Goal: Transaction & Acquisition: Purchase product/service

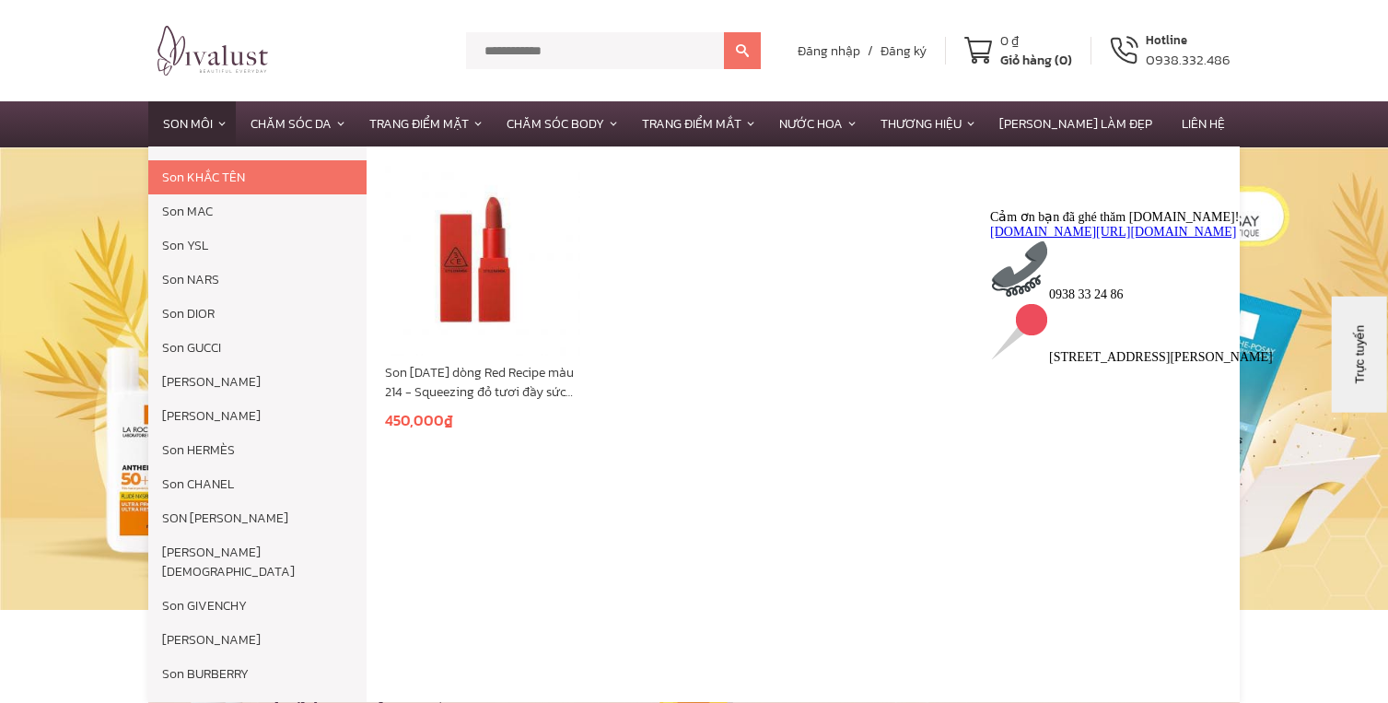
click at [236, 126] on link "Son Môi" at bounding box center [192, 123] width 88 height 45
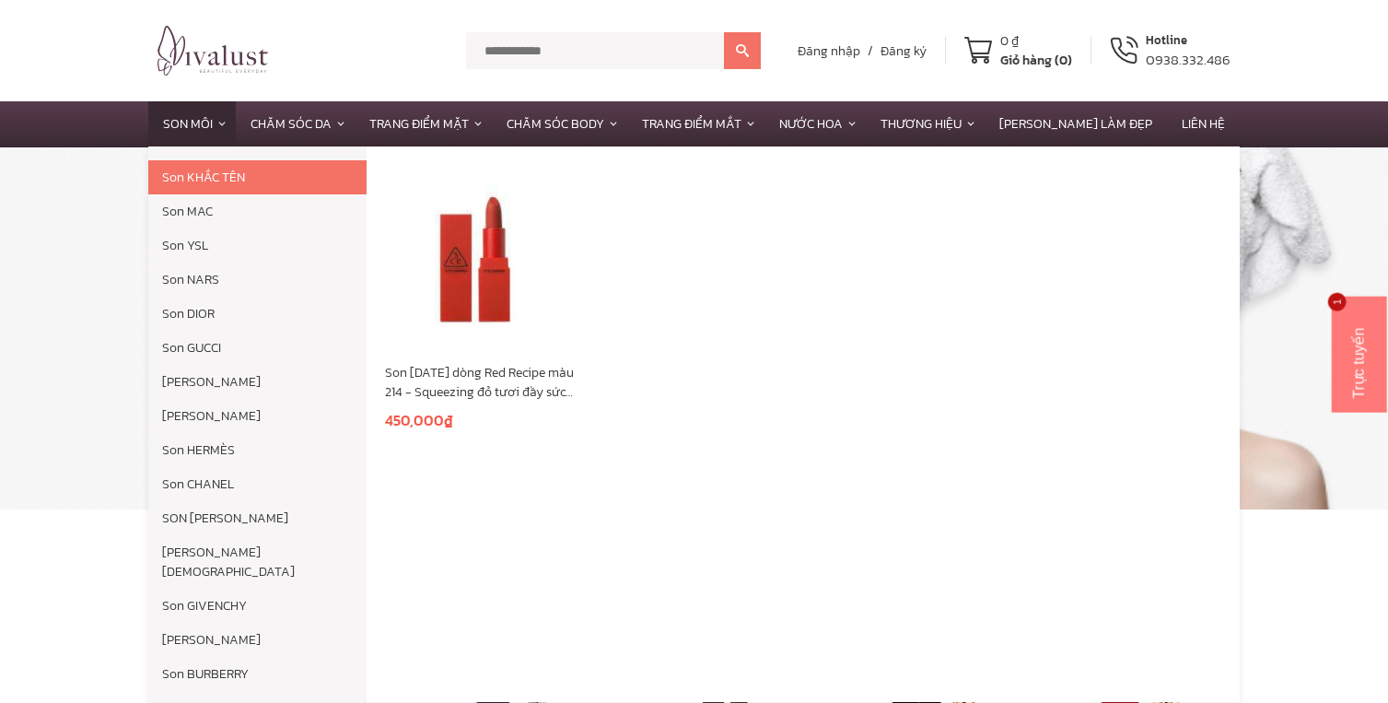
click at [222, 112] on link "Son Môi" at bounding box center [192, 123] width 88 height 45
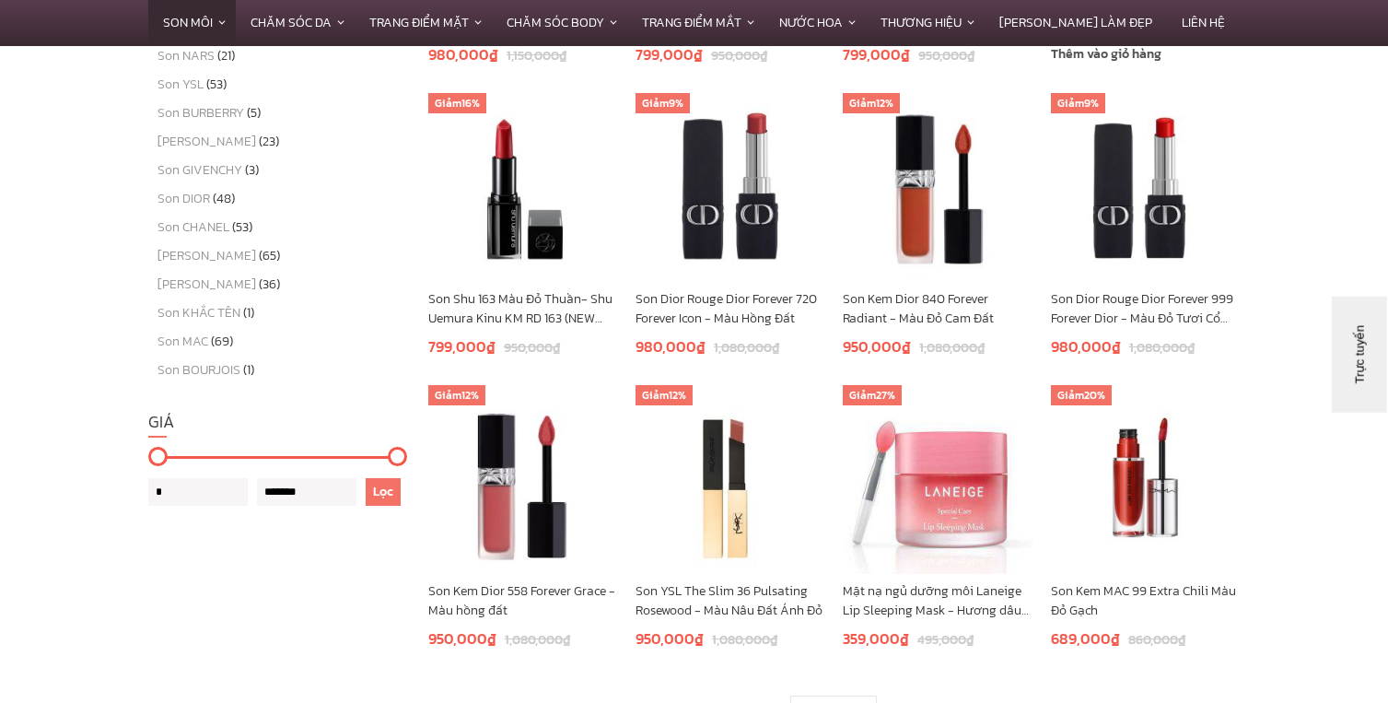
scroll to position [1382, 0]
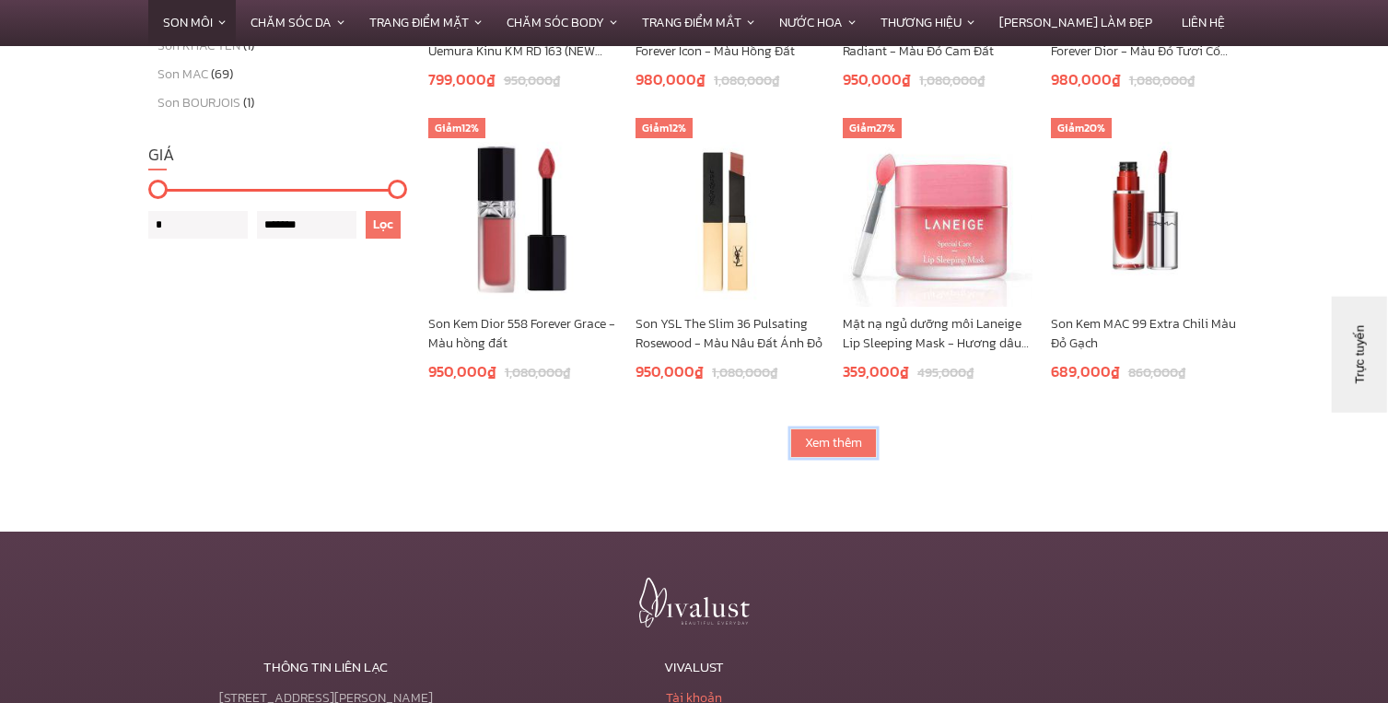
click at [849, 448] on link "Xem thêm" at bounding box center [833, 442] width 87 height 29
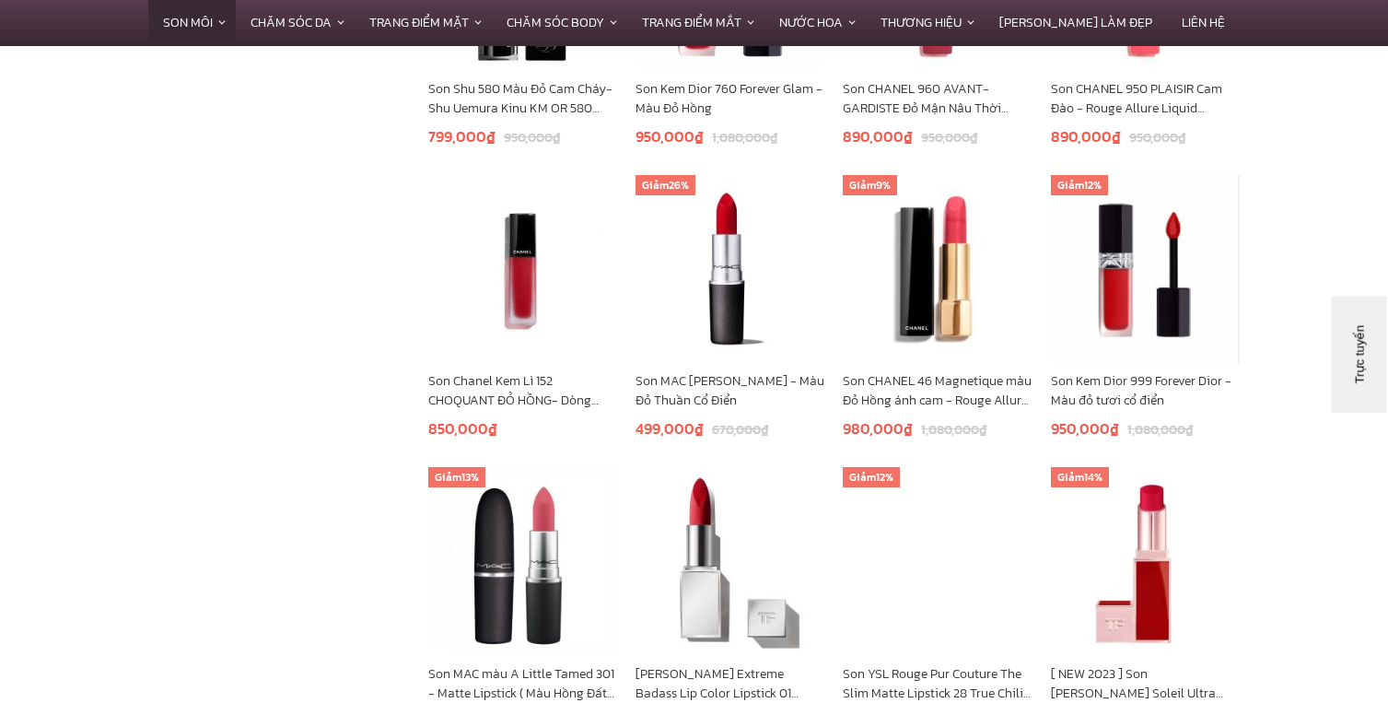
scroll to position [2395, 0]
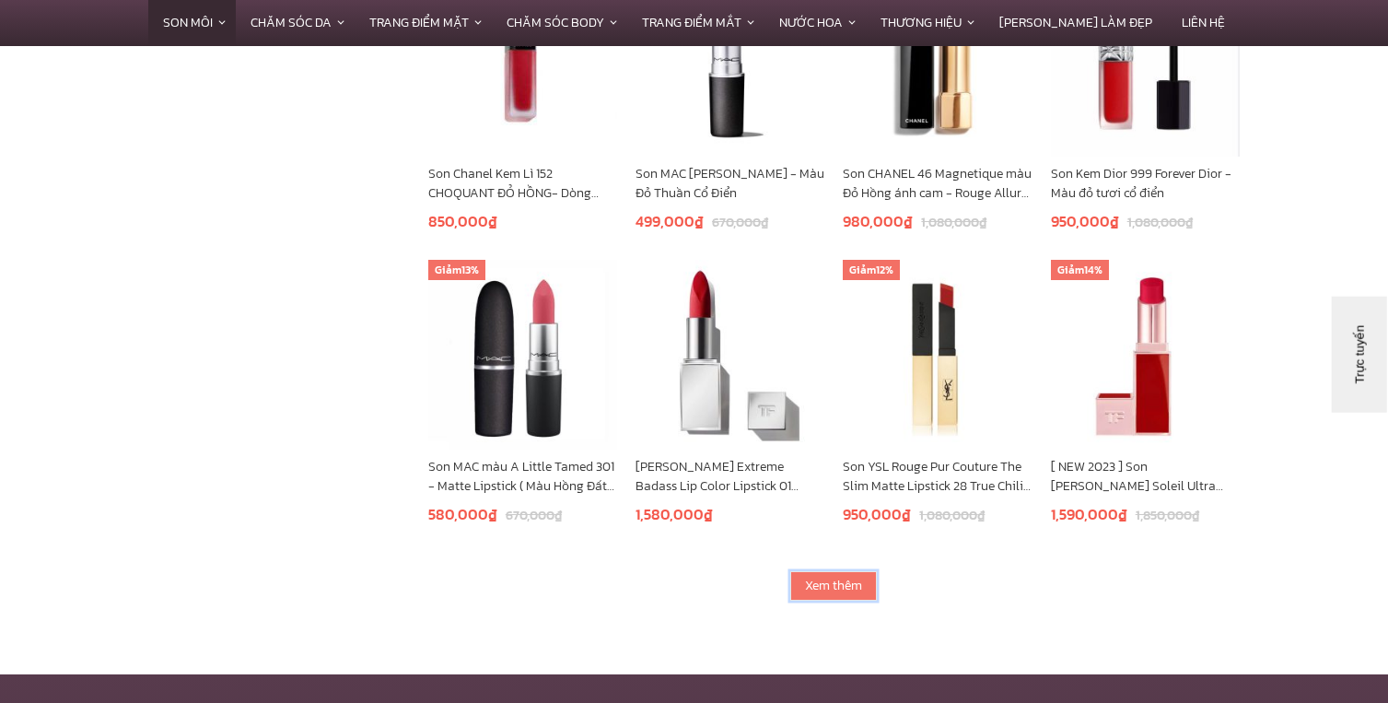
click at [834, 587] on link "Xem thêm" at bounding box center [833, 585] width 87 height 29
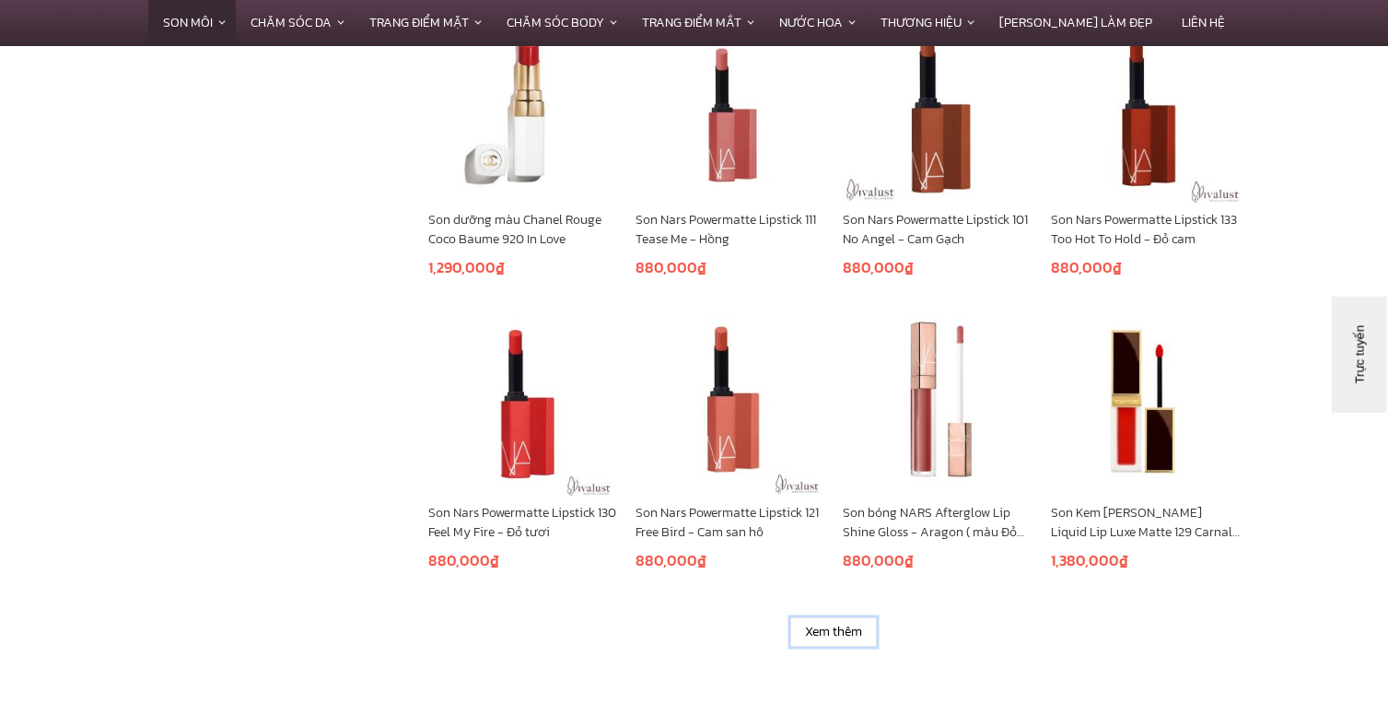
scroll to position [3501, 0]
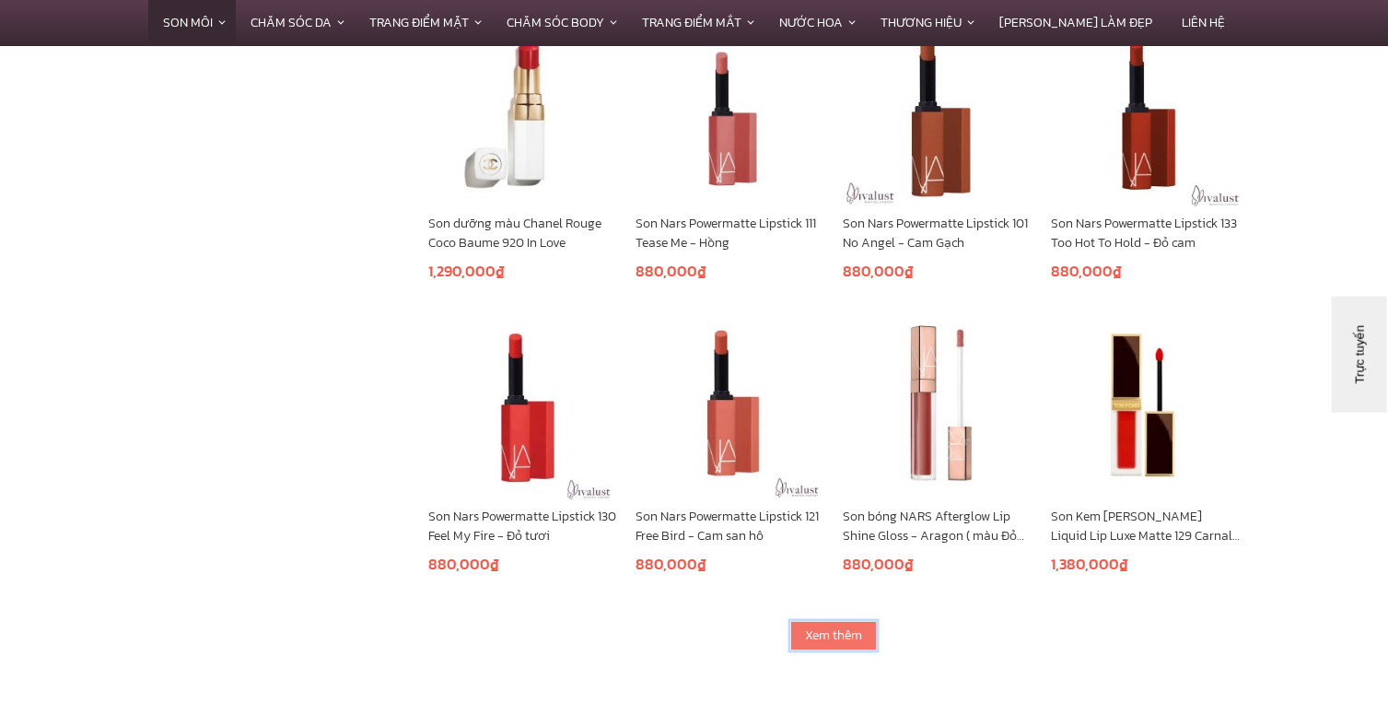
click at [854, 633] on link "Xem thêm" at bounding box center [833, 635] width 87 height 29
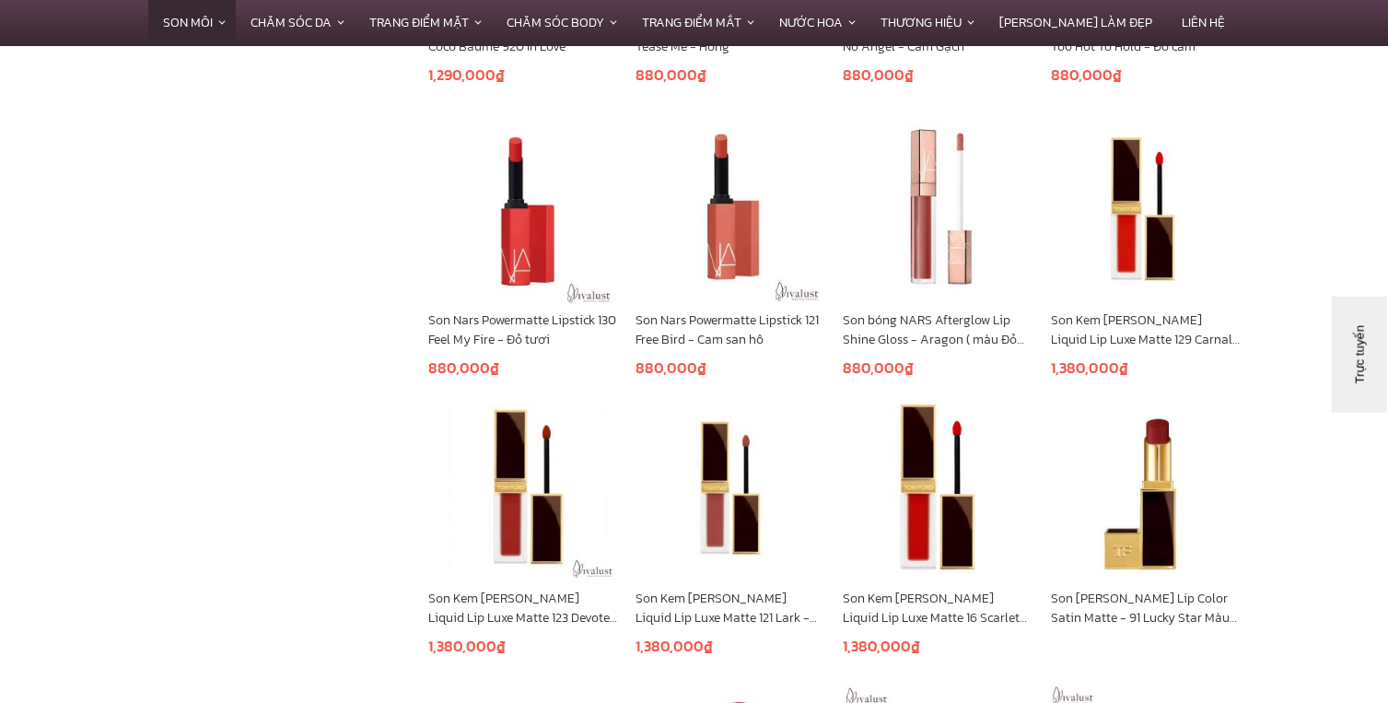
scroll to position [4053, 0]
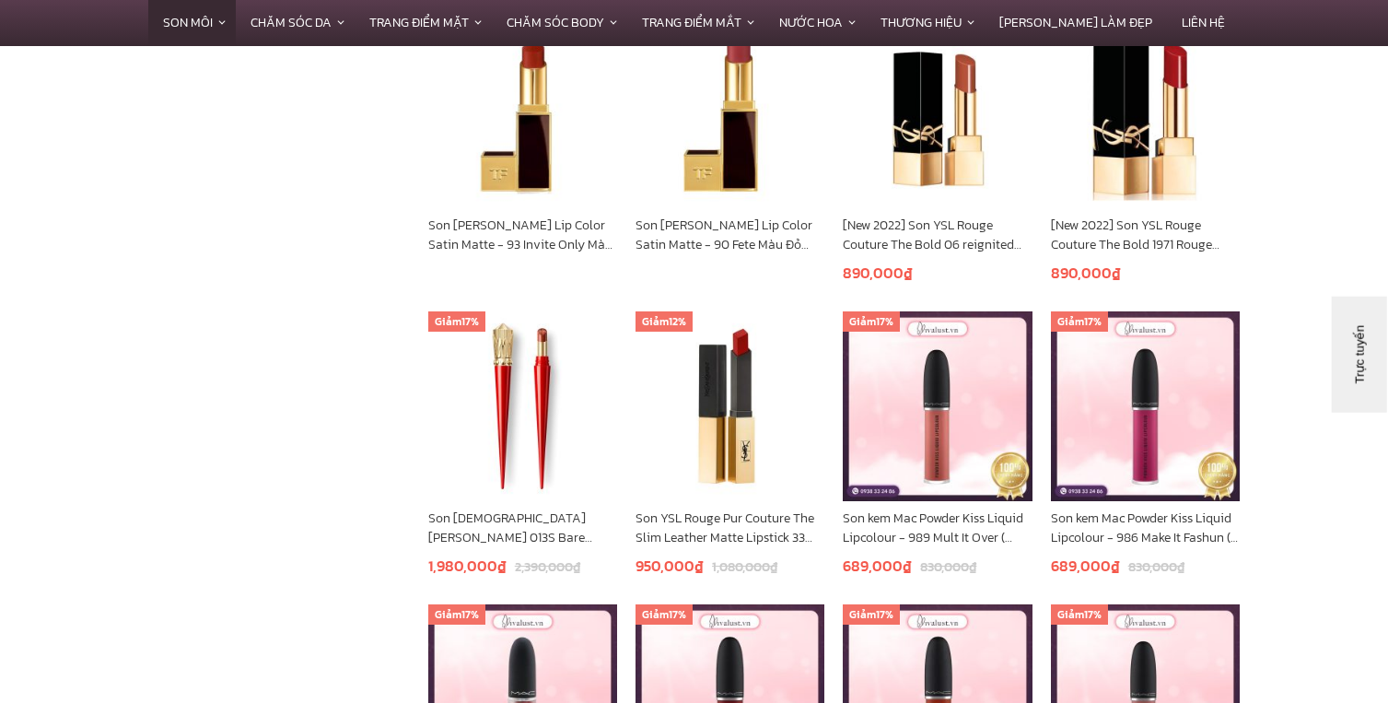
scroll to position [4790, 0]
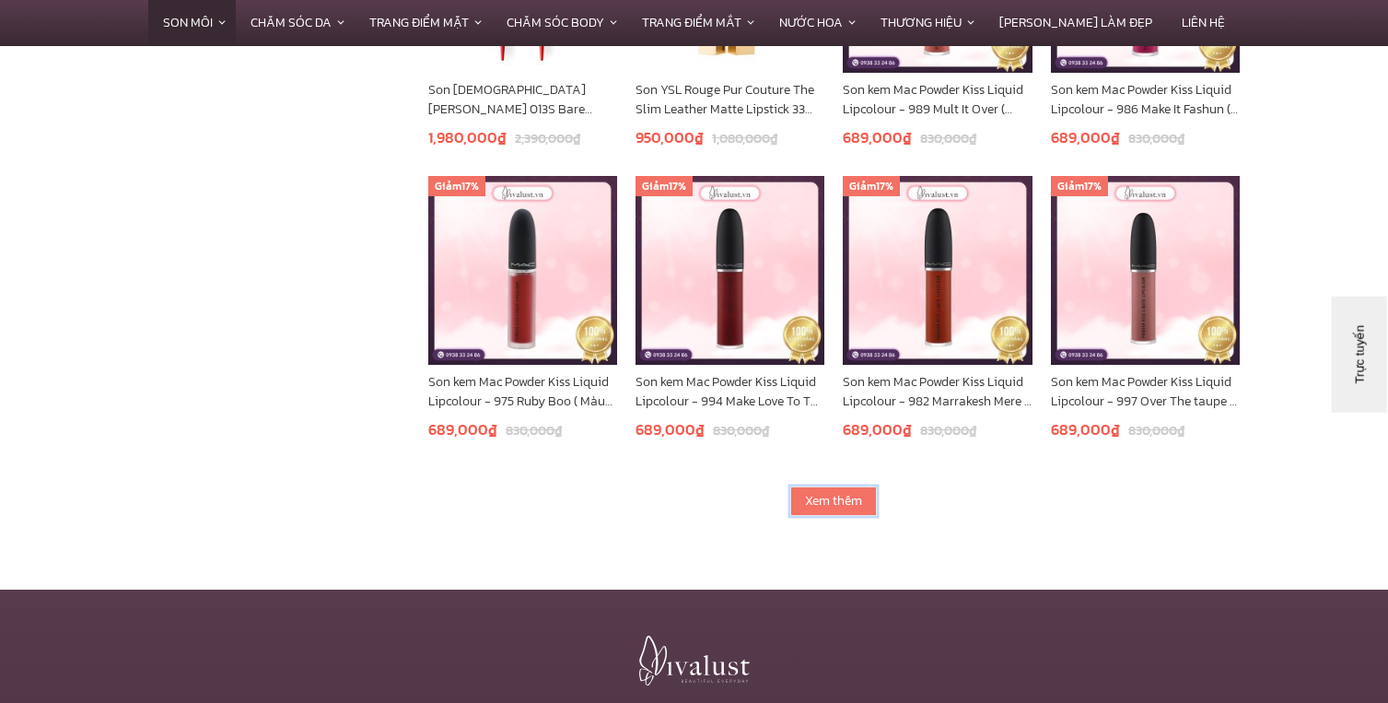
click at [822, 513] on link "Xem thêm" at bounding box center [833, 500] width 87 height 29
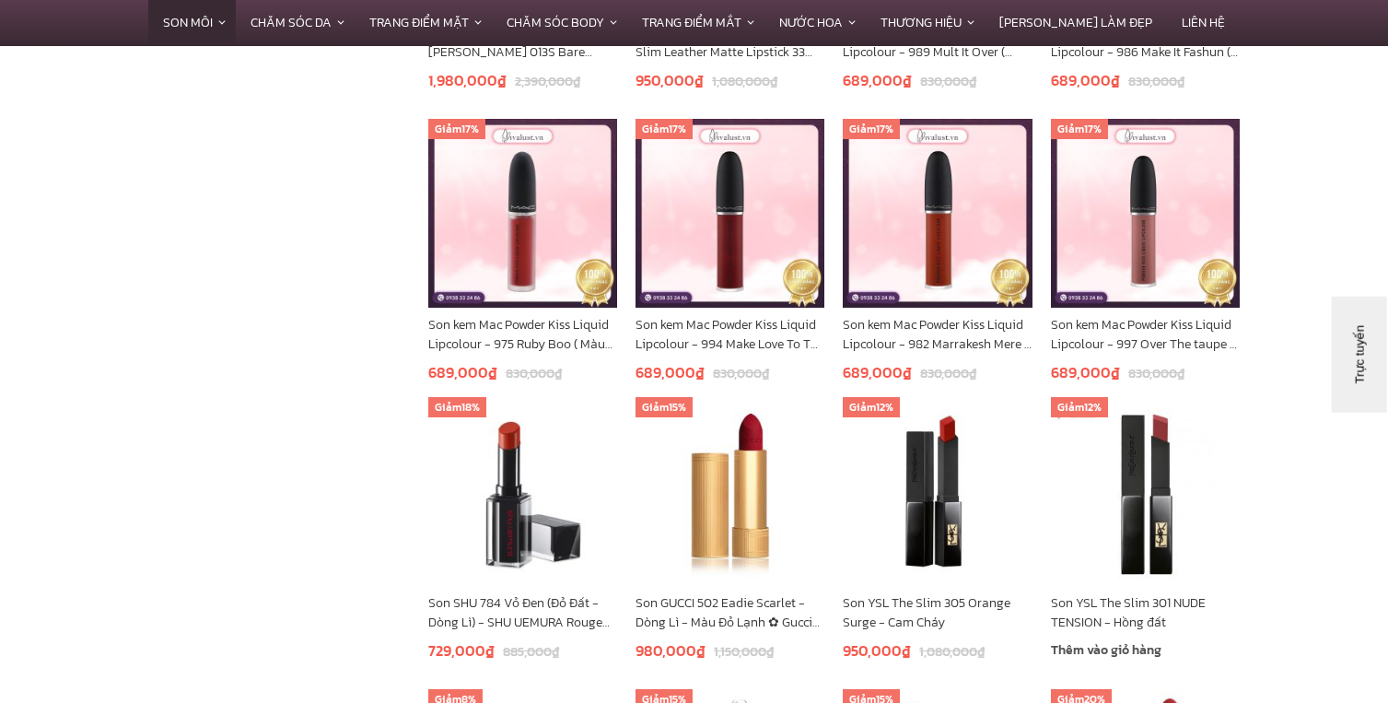
scroll to position [5159, 0]
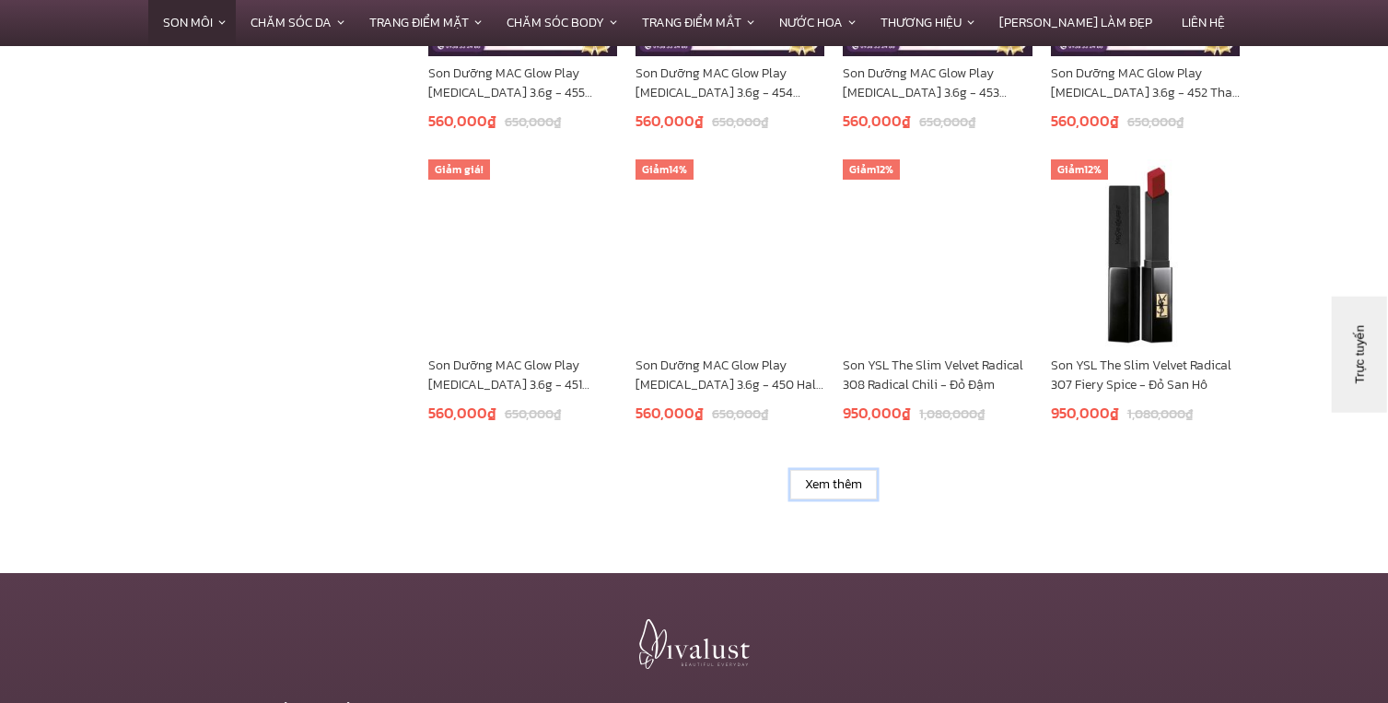
scroll to position [5988, 0]
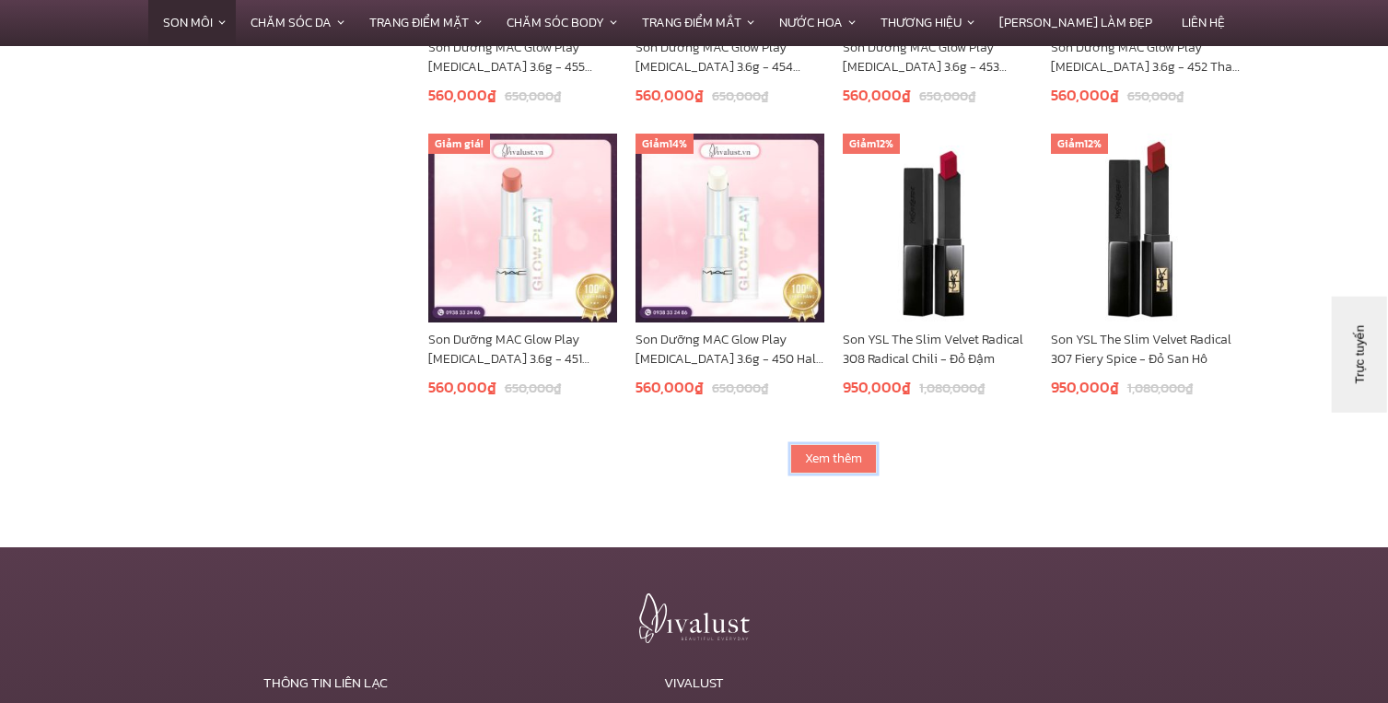
click at [834, 462] on link "Xem thêm" at bounding box center [833, 458] width 87 height 29
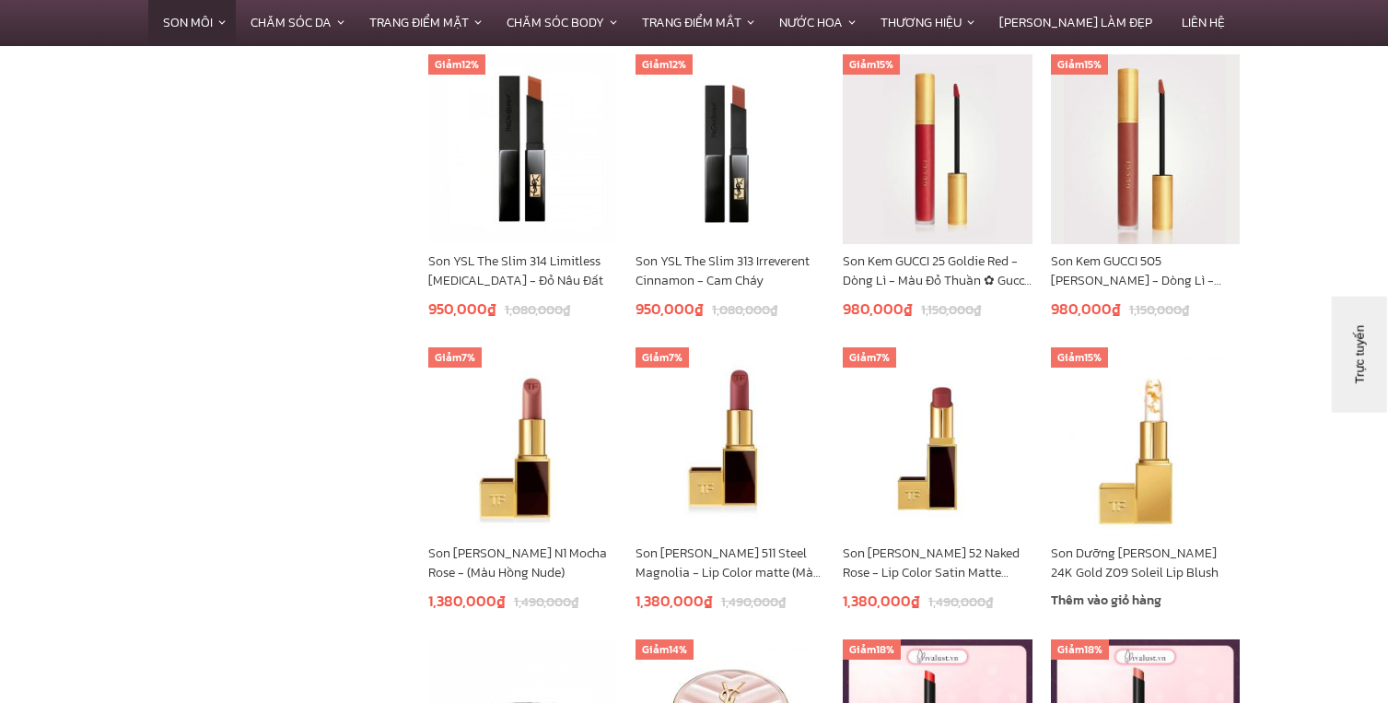
scroll to position [6356, 0]
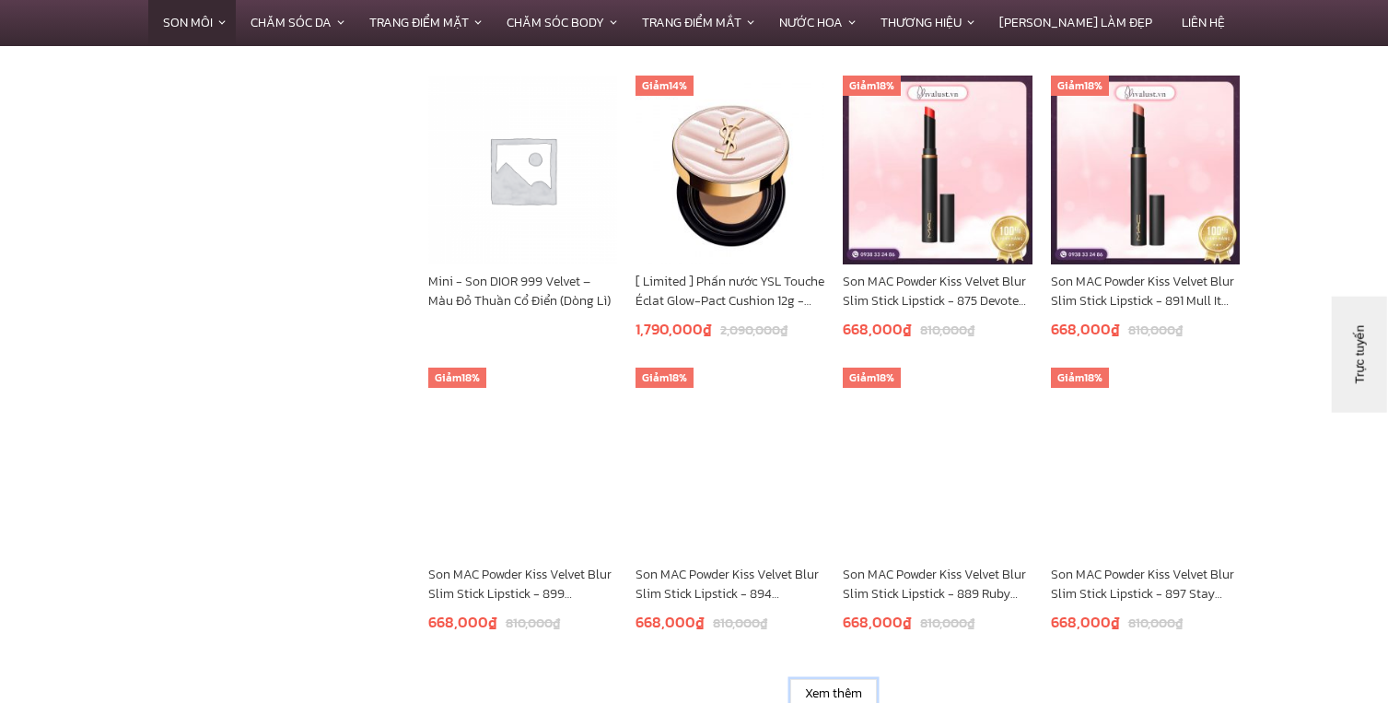
scroll to position [7462, 0]
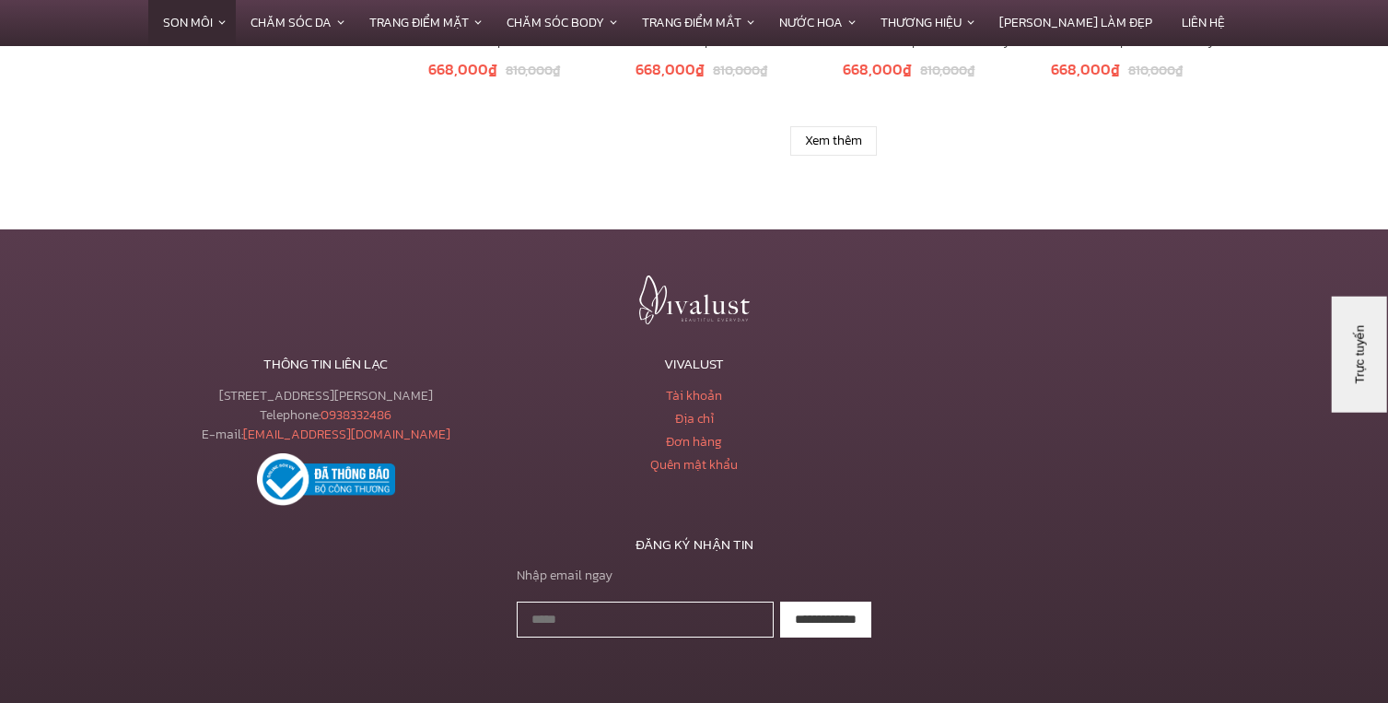
click at [847, 142] on link "Xem thêm" at bounding box center [833, 140] width 87 height 29
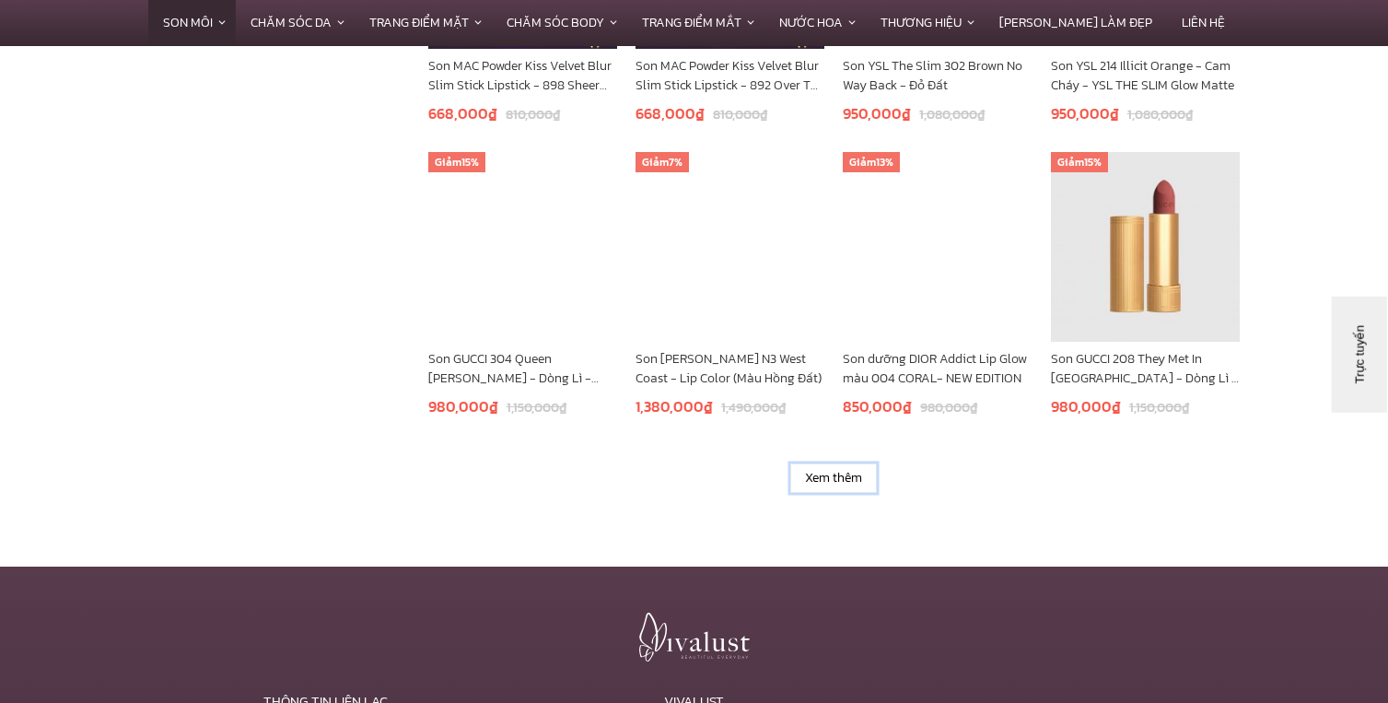
scroll to position [8291, 0]
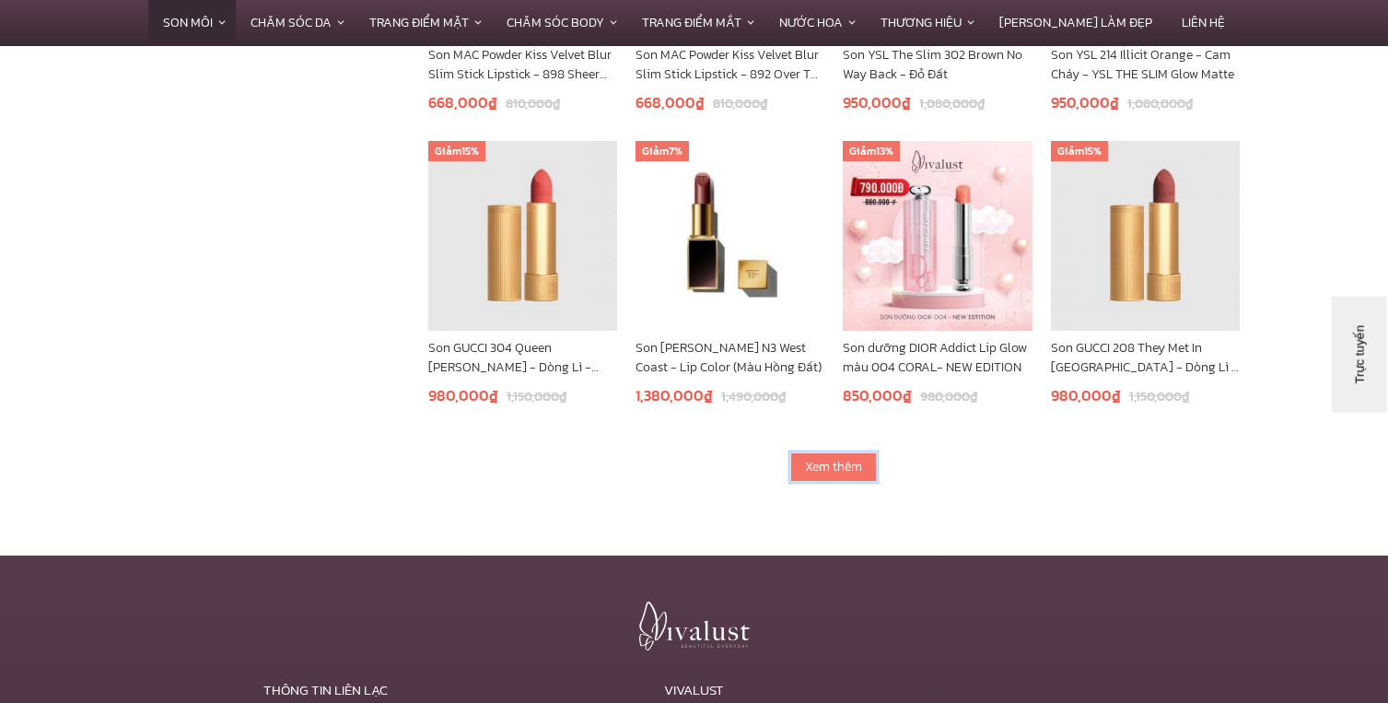
click at [852, 462] on link "Xem thêm" at bounding box center [833, 466] width 87 height 29
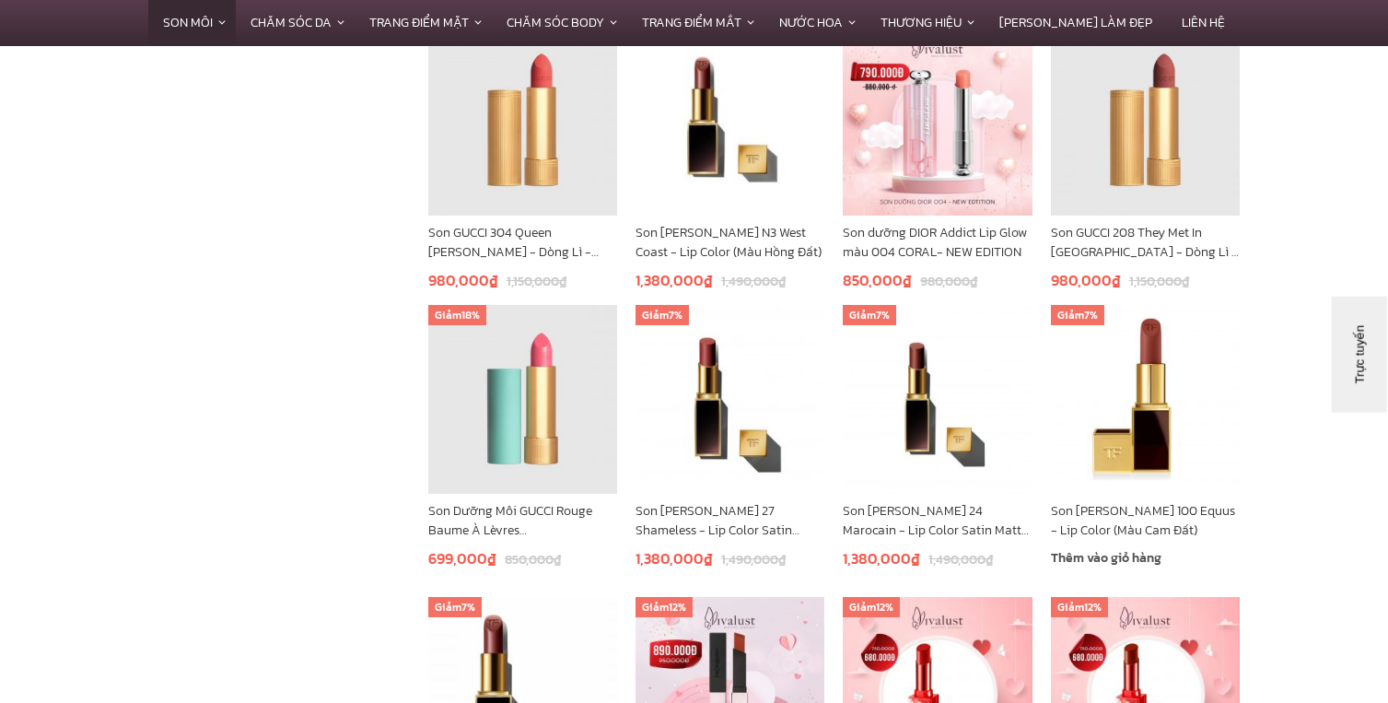
scroll to position [8567, 0]
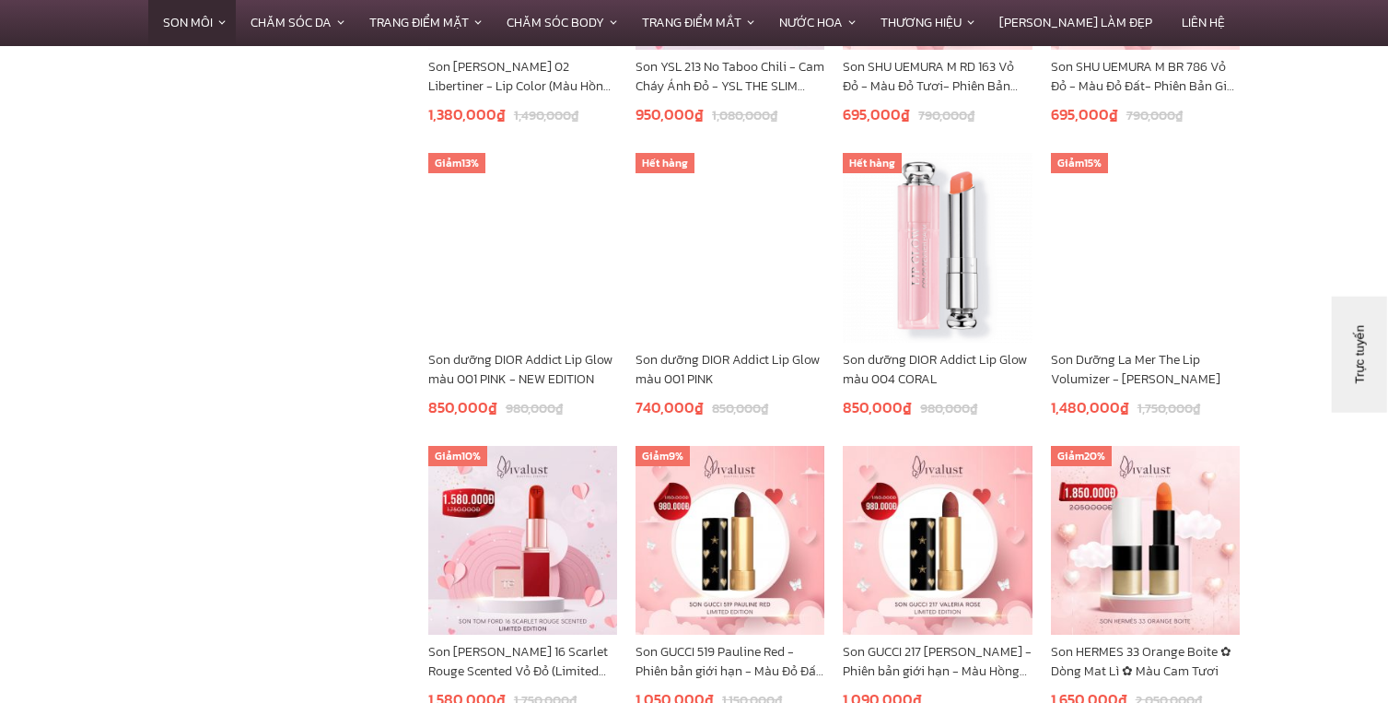
scroll to position [9396, 0]
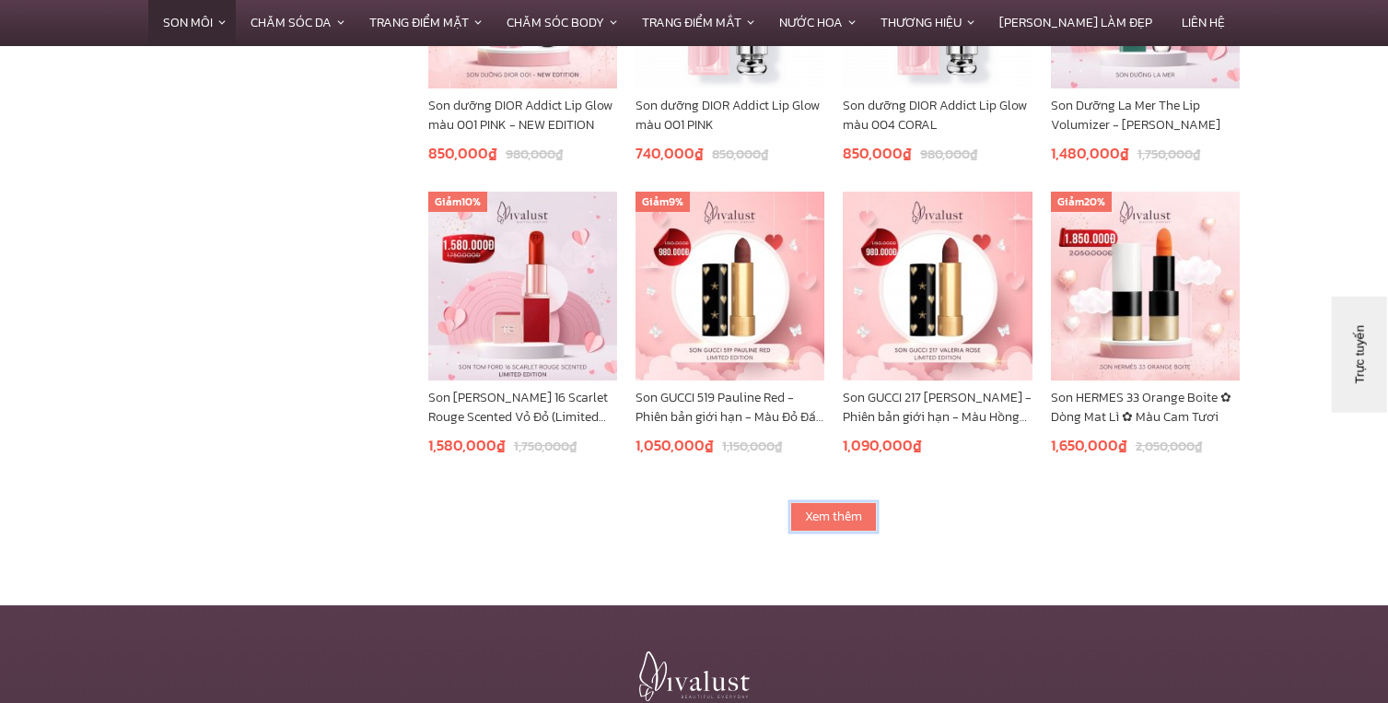
click at [858, 515] on link "Xem thêm" at bounding box center [833, 516] width 87 height 29
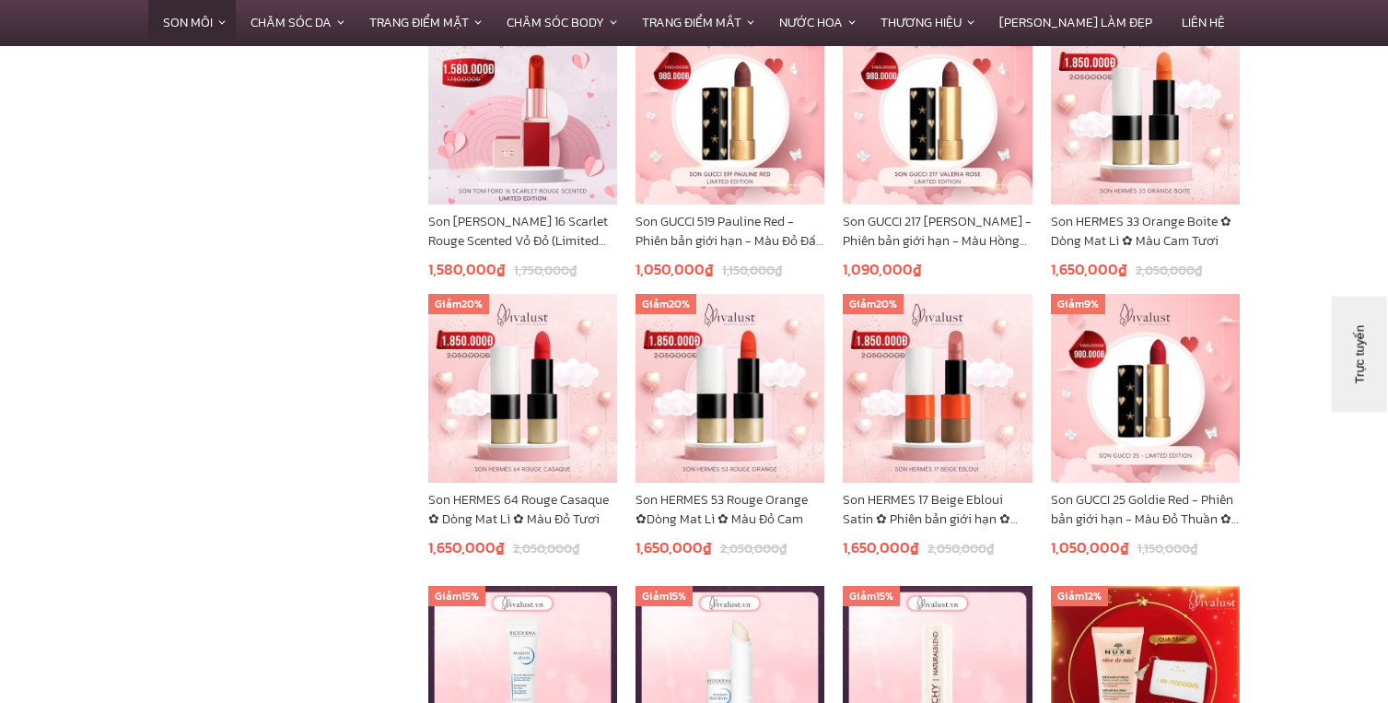
scroll to position [9488, 0]
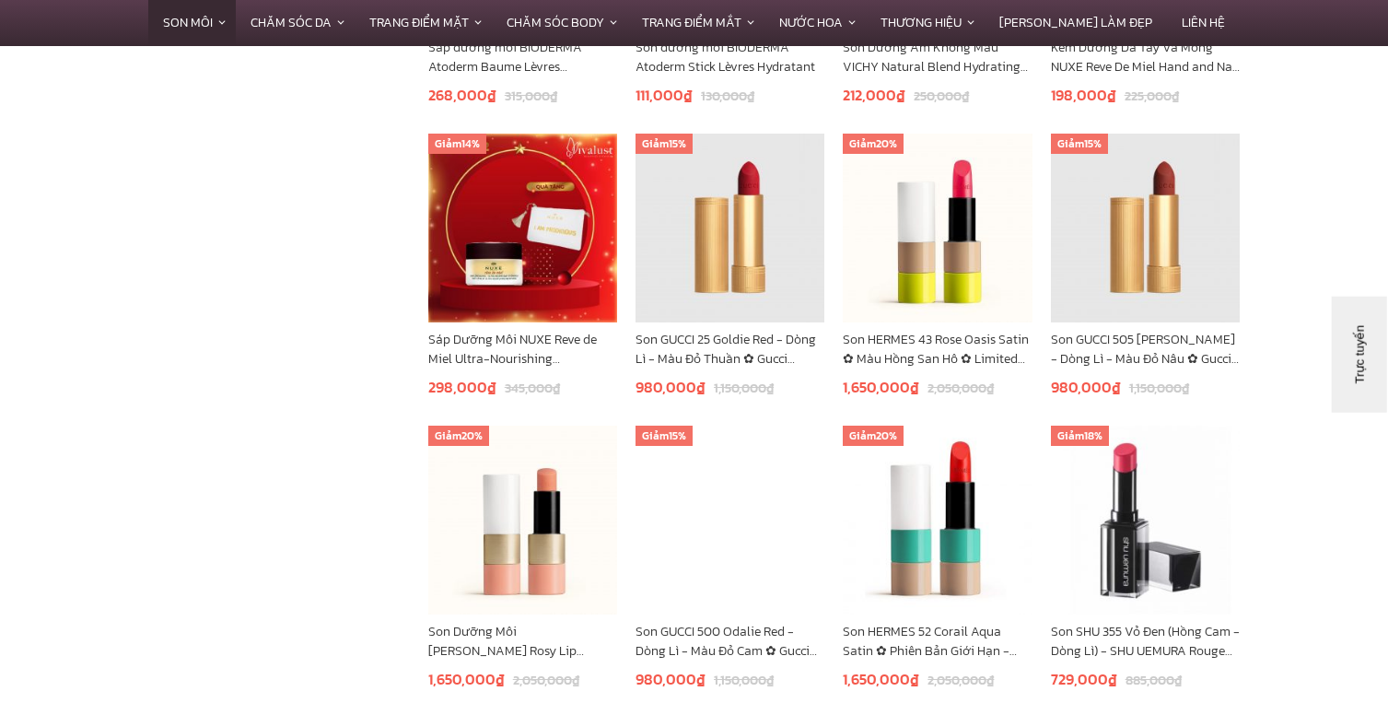
scroll to position [10686, 0]
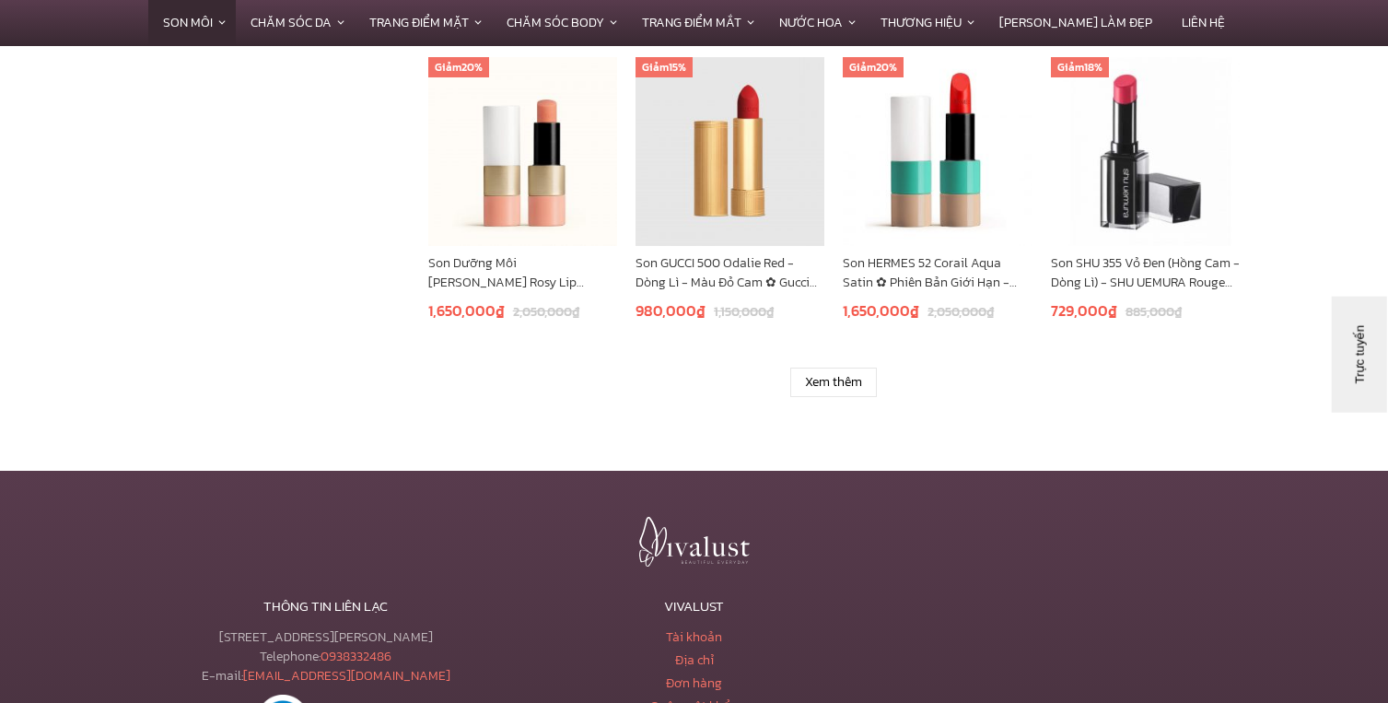
click at [889, 397] on div "Xem thêm" at bounding box center [834, 359] width 812 height 76
click at [875, 375] on link "Xem thêm" at bounding box center [833, 382] width 87 height 29
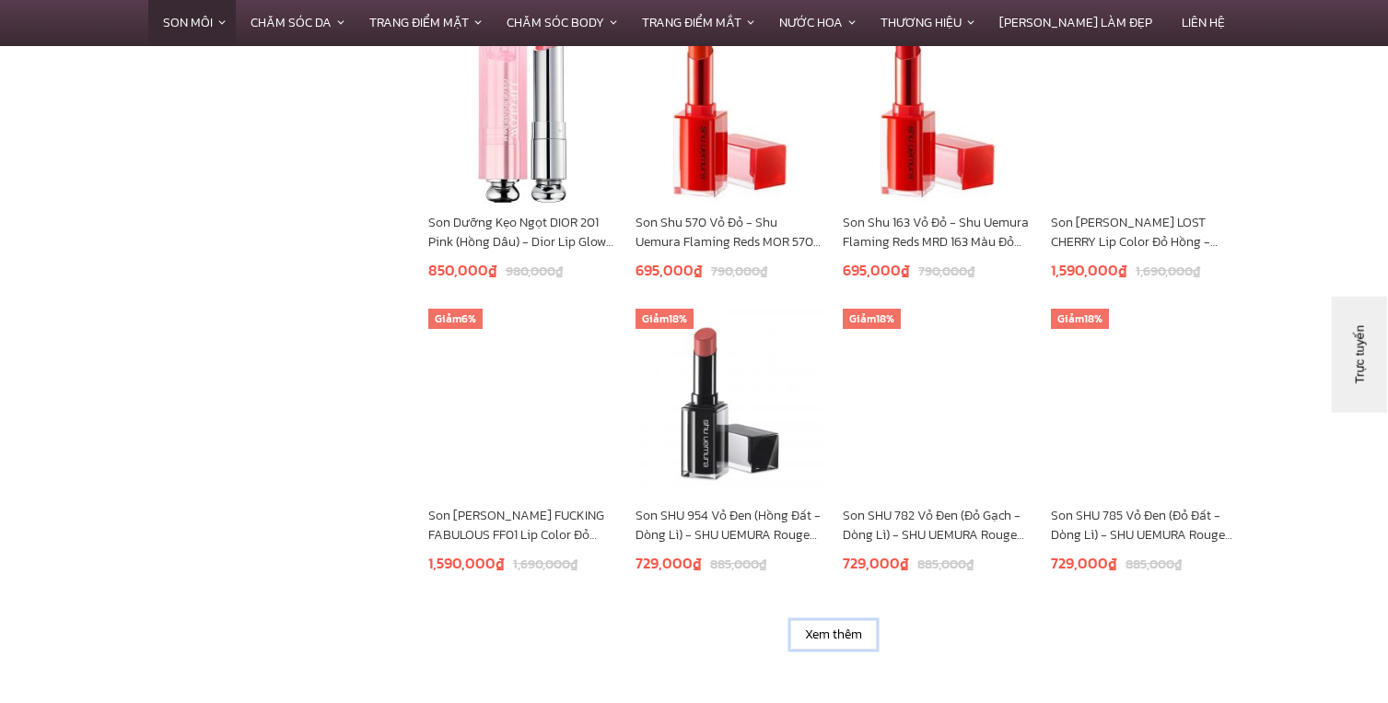
scroll to position [11884, 0]
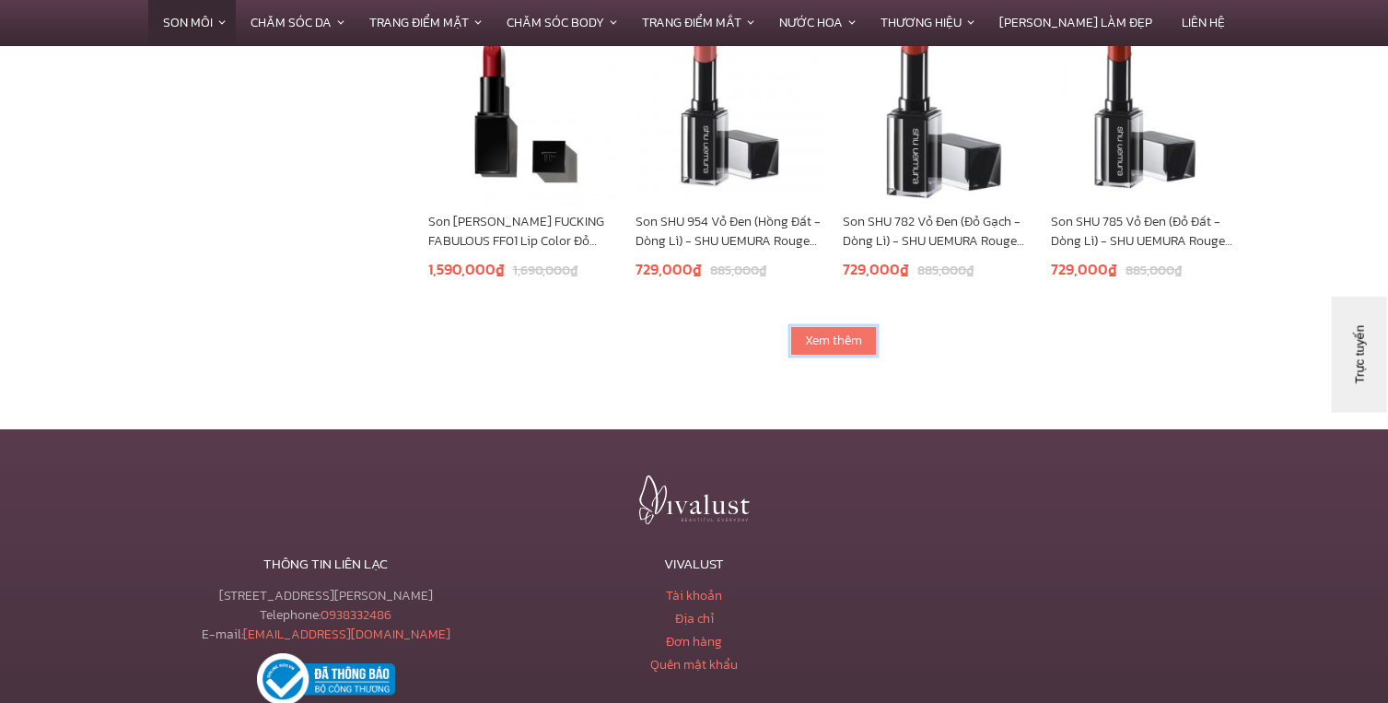
click at [849, 343] on link "Xem thêm" at bounding box center [833, 340] width 87 height 29
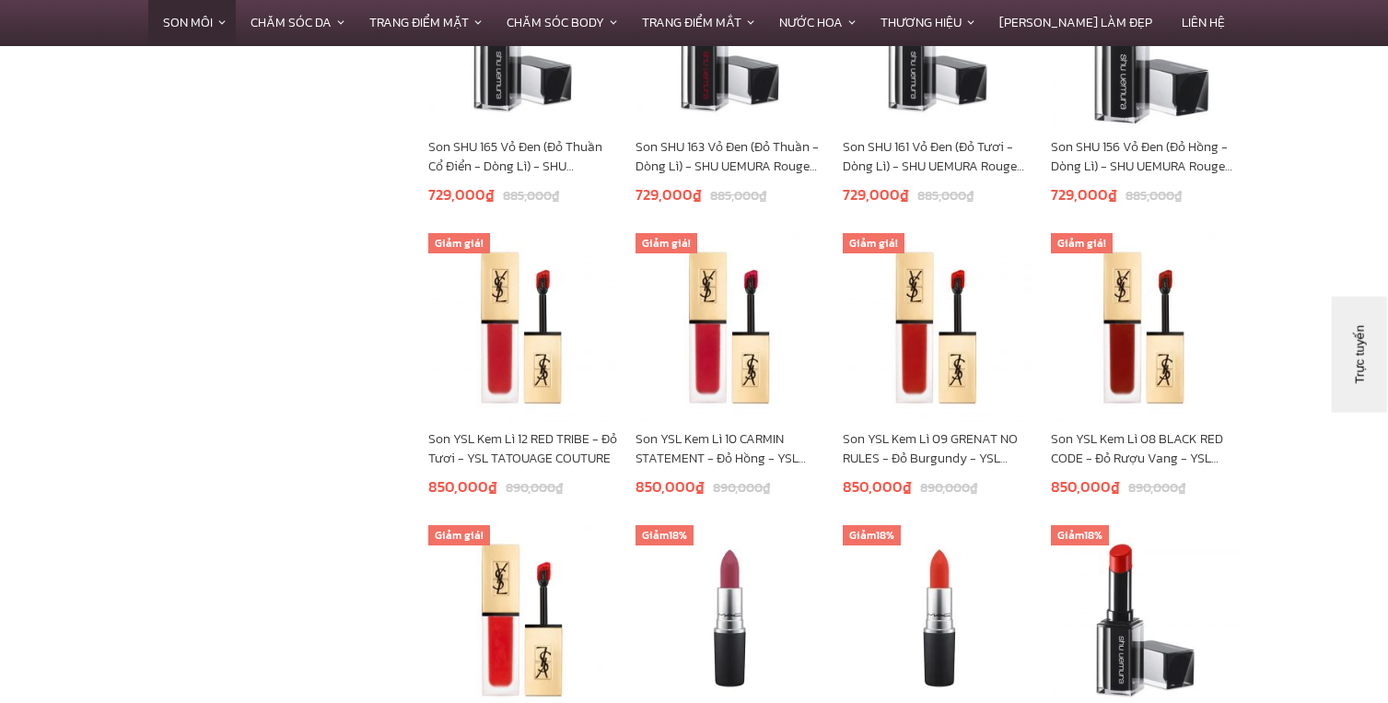
scroll to position [12897, 0]
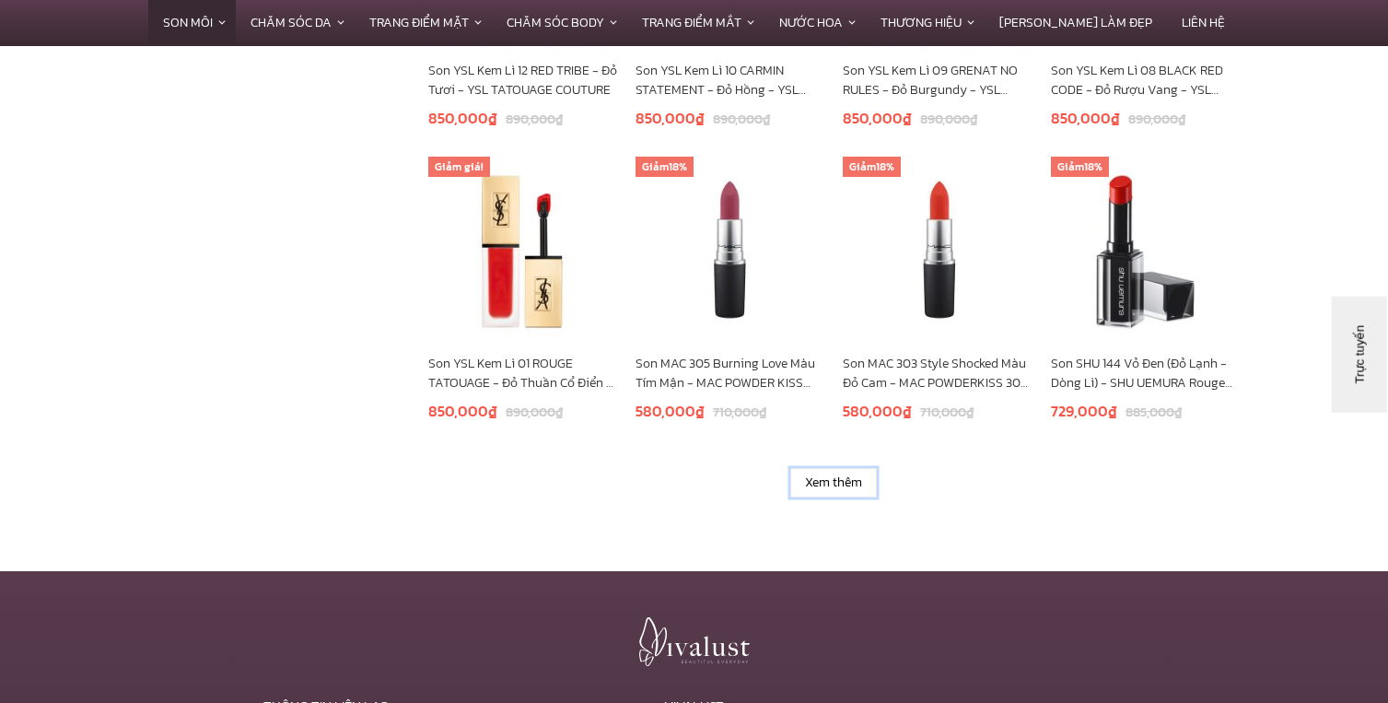
drag, startPoint x: 855, startPoint y: 495, endPoint x: 1270, endPoint y: 650, distance: 443.7
click at [855, 495] on link "Xem thêm" at bounding box center [833, 482] width 87 height 29
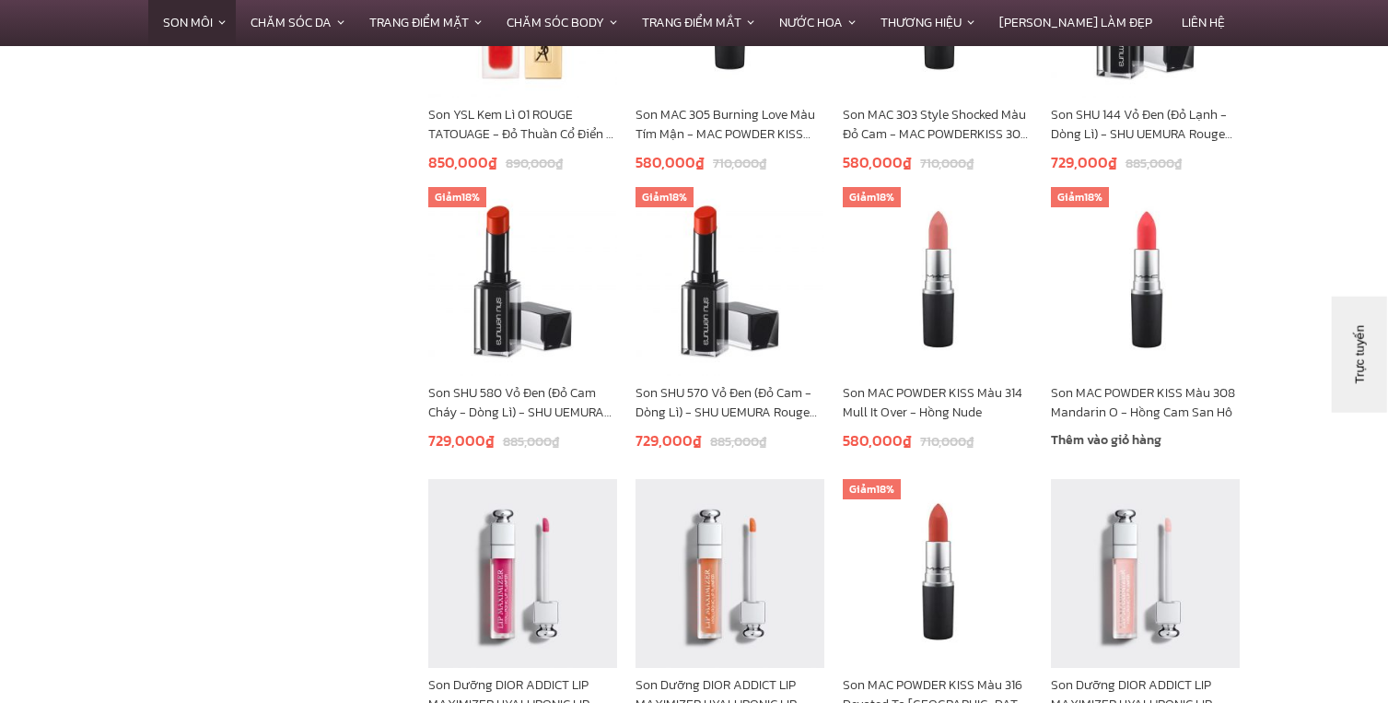
scroll to position [13542, 0]
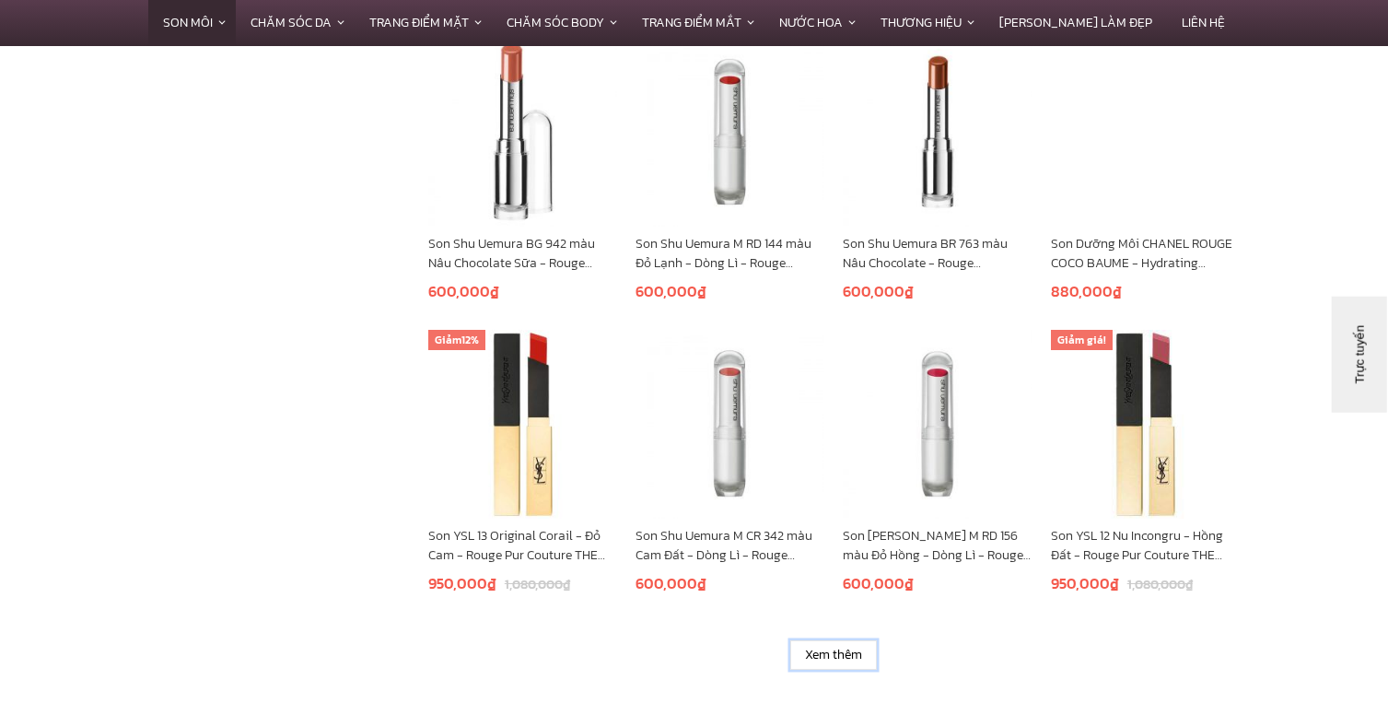
scroll to position [14094, 0]
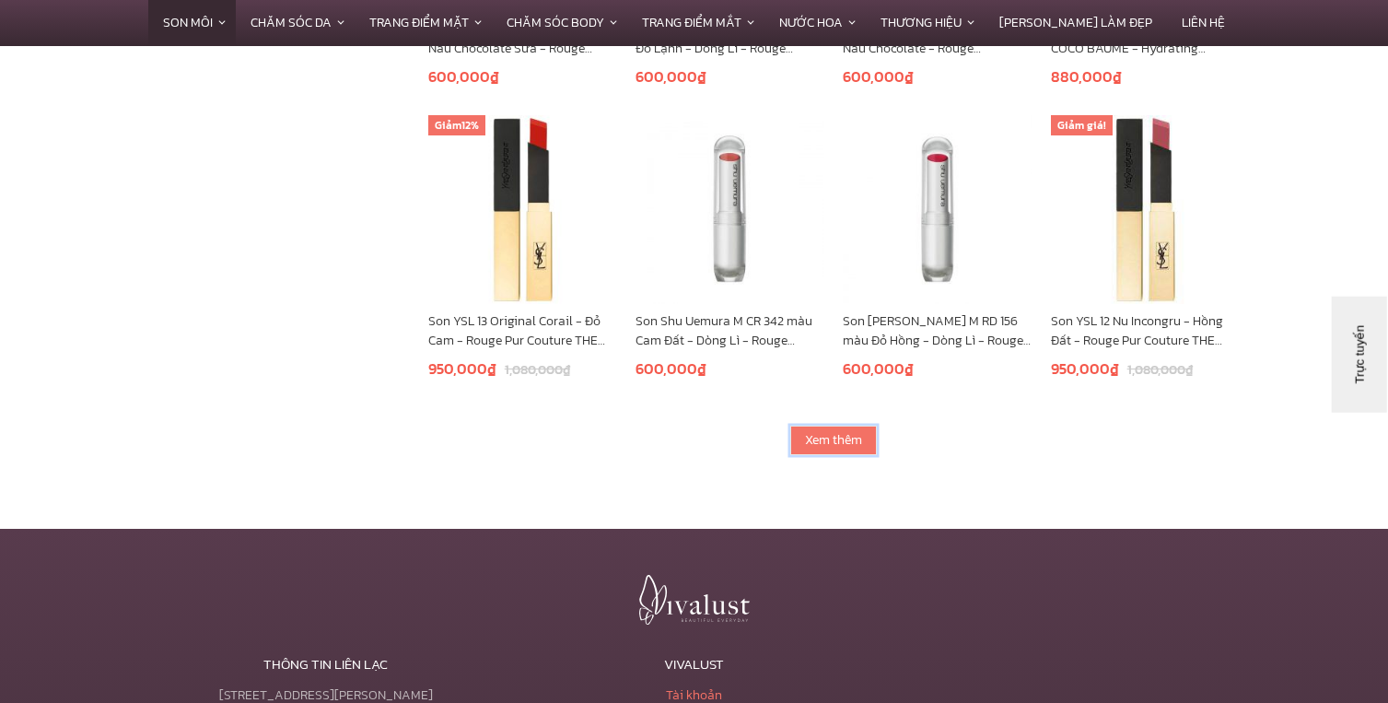
click at [839, 429] on link "Xem thêm" at bounding box center [833, 440] width 87 height 29
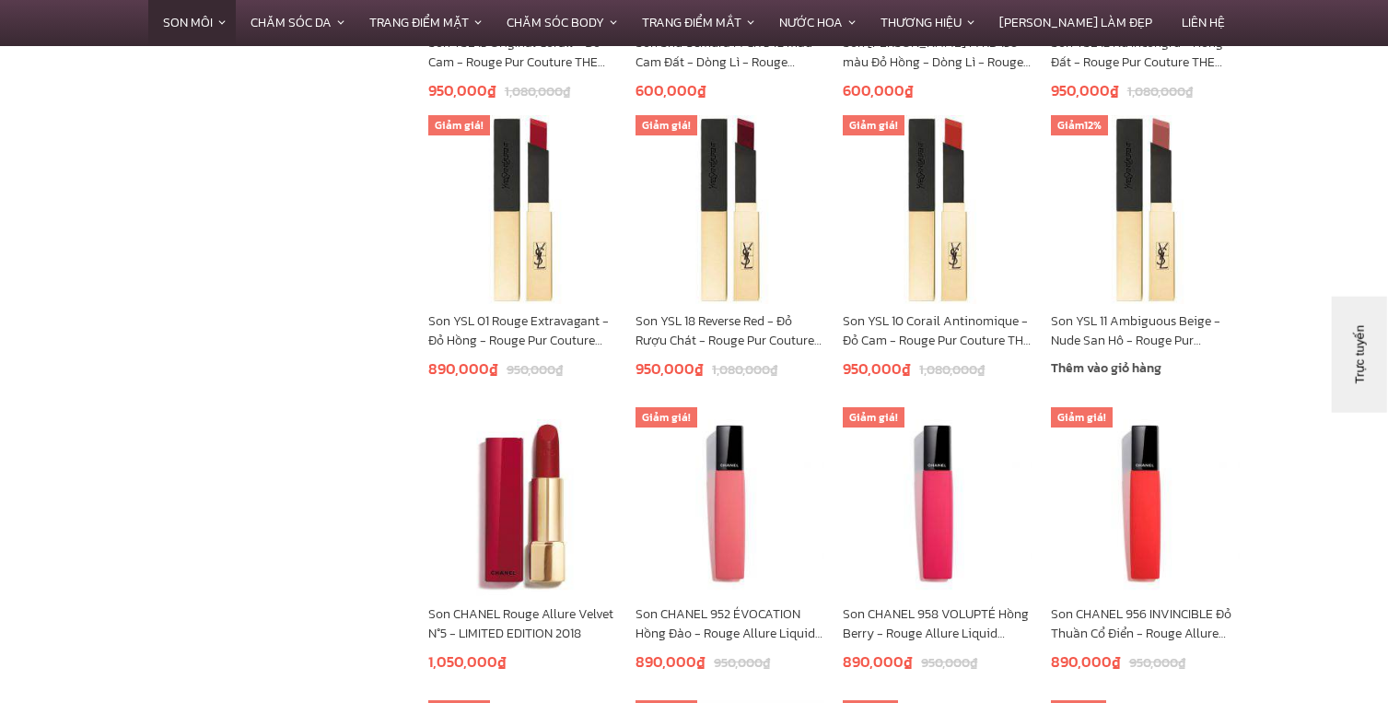
scroll to position [14371, 0]
